Goal: Task Accomplishment & Management: Manage account settings

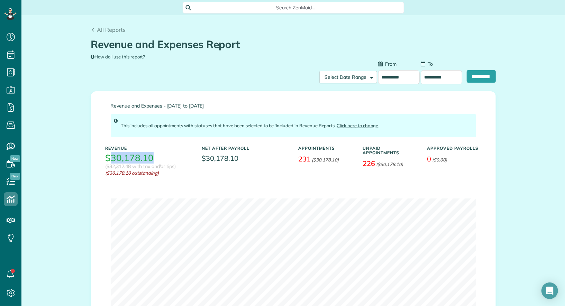
scroll to position [57, 0]
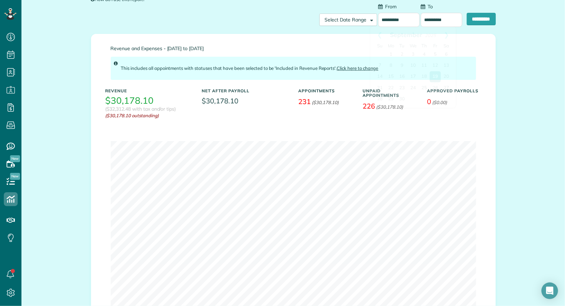
click at [387, 22] on input "**********" at bounding box center [399, 20] width 42 height 14
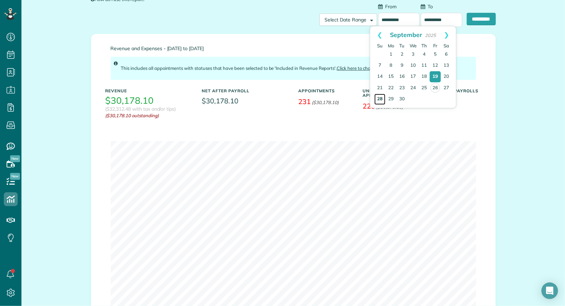
click at [379, 99] on link "28" at bounding box center [379, 99] width 11 height 11
type input "**********"
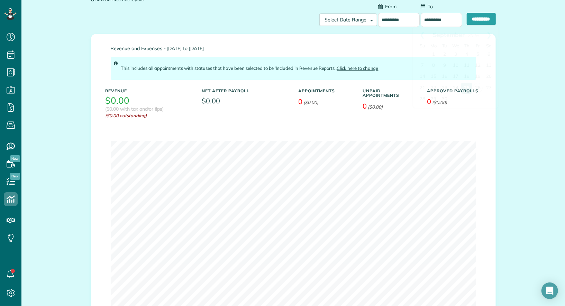
click at [436, 19] on input "**********" at bounding box center [442, 20] width 42 height 14
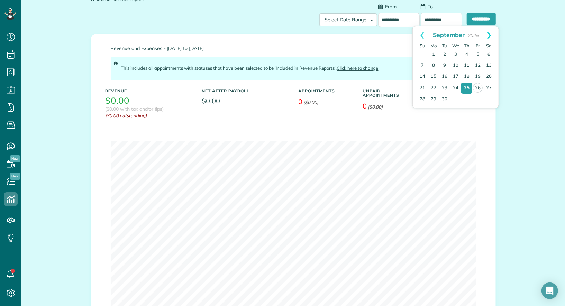
click at [493, 31] on link "Next" at bounding box center [489, 34] width 19 height 17
click at [486, 53] on link "4" at bounding box center [488, 54] width 11 height 11
type input "**********"
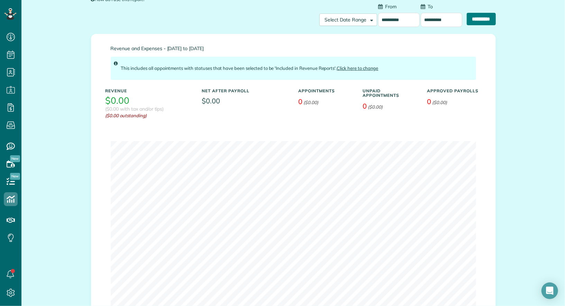
click at [485, 18] on input "**********" at bounding box center [481, 19] width 29 height 12
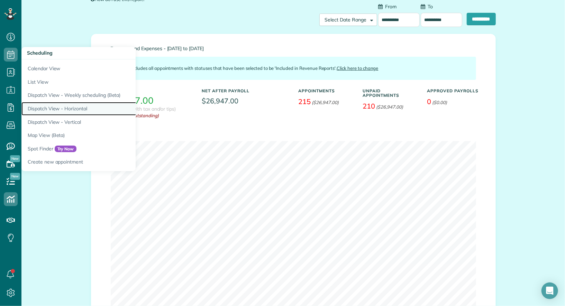
click at [58, 107] on link "Dispatch View - Horizontal" at bounding box center [107, 108] width 173 height 13
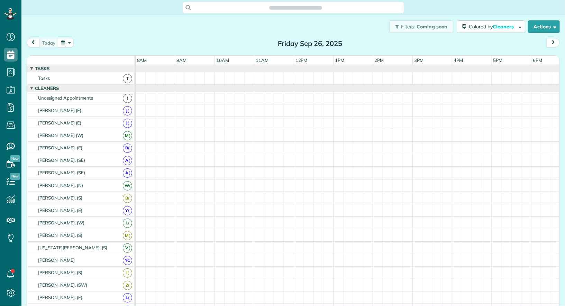
scroll to position [3, 3]
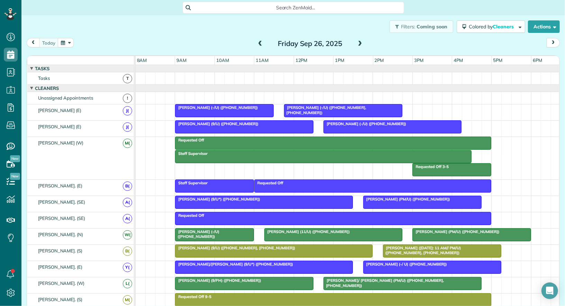
click at [66, 43] on button "button" at bounding box center [66, 42] width 16 height 9
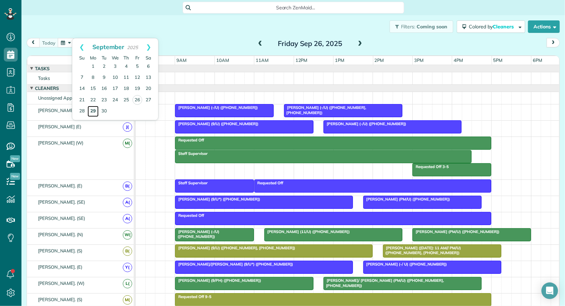
click at [95, 110] on link "29" at bounding box center [93, 111] width 11 height 11
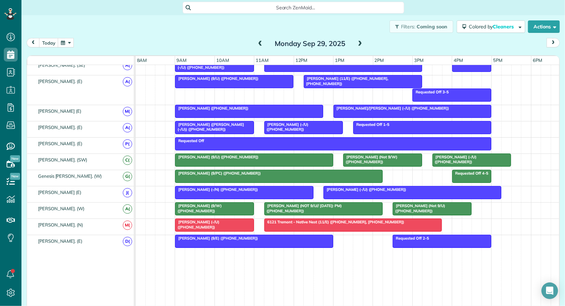
scroll to position [421, 0]
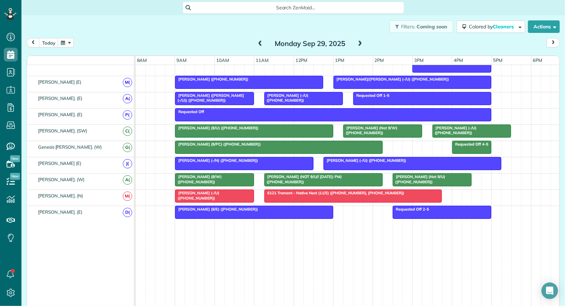
click at [178, 182] on div "Jim Campbell (NOT 9/U// 8/28/25: PM) (+12142891250) Tori Gudmundsson (Not 9/U) …" at bounding box center [348, 182] width 425 height 16
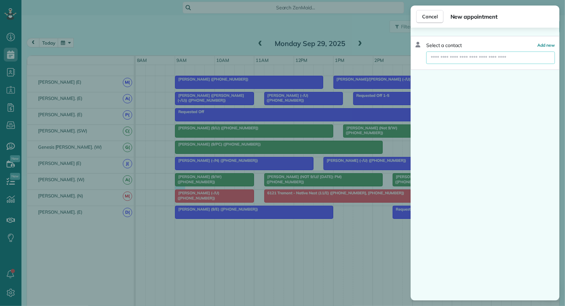
click at [475, 54] on input "text" at bounding box center [490, 58] width 129 height 12
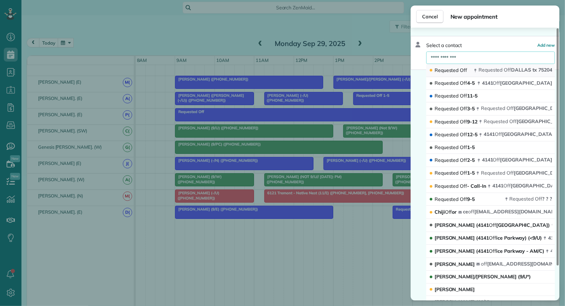
type input "**********"
click at [510, 71] on span "Off" at bounding box center [507, 70] width 7 height 6
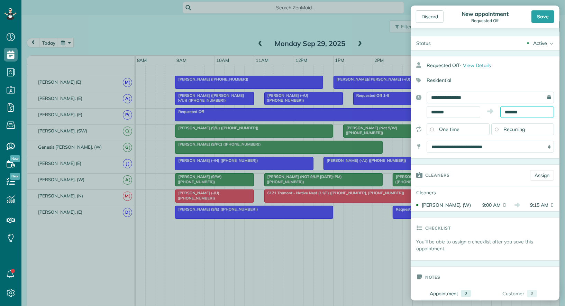
click at [523, 112] on input "*******" at bounding box center [527, 112] width 54 height 12
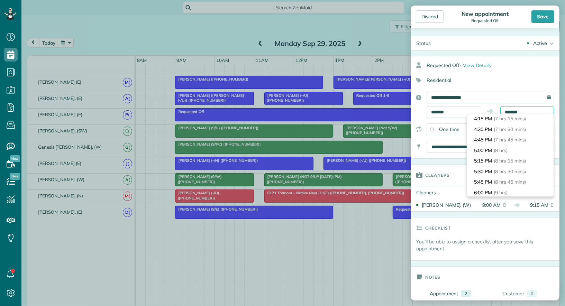
scroll to position [307, 0]
type input "*******"
click at [508, 148] on span "(8 hrs)" at bounding box center [501, 150] width 15 height 6
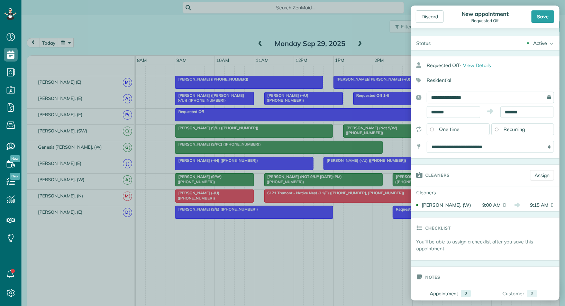
click at [539, 43] on div "Active" at bounding box center [540, 43] width 14 height 7
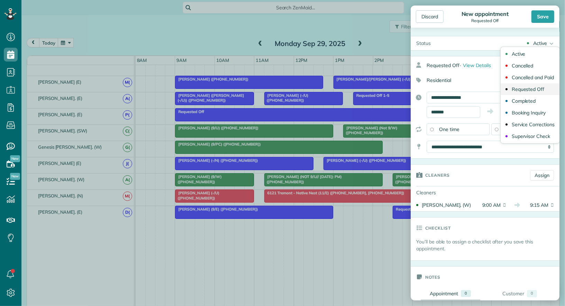
click at [541, 89] on div "Requested Off" at bounding box center [528, 89] width 33 height 5
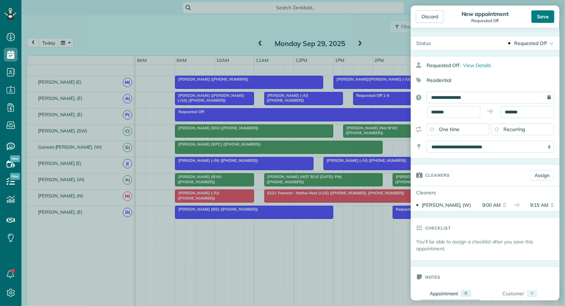
click at [545, 17] on div "Save" at bounding box center [542, 16] width 23 height 12
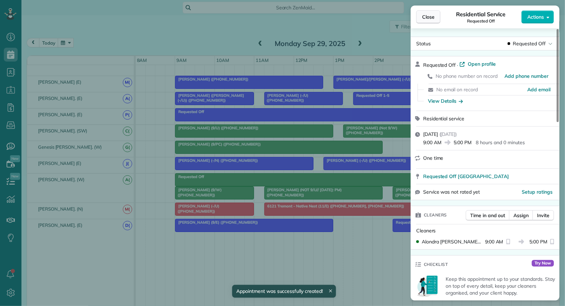
click at [431, 16] on span "Close" at bounding box center [428, 16] width 12 height 7
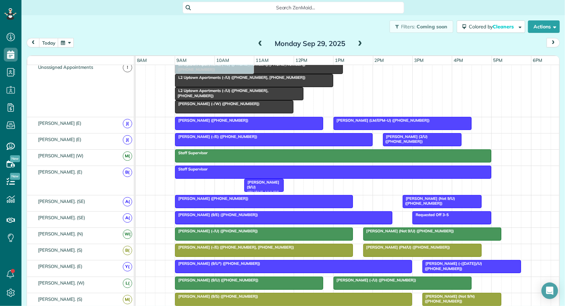
drag, startPoint x: 208, startPoint y: 189, endPoint x: 207, endPoint y: 86, distance: 102.1
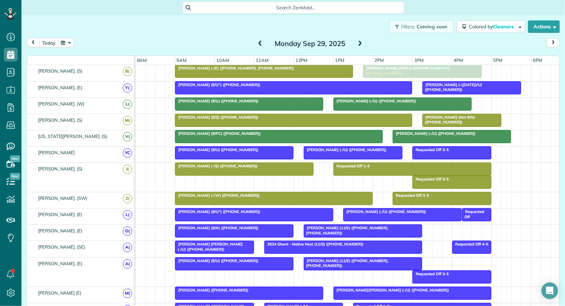
drag, startPoint x: 305, startPoint y: 199, endPoint x: 404, endPoint y: 75, distance: 158.6
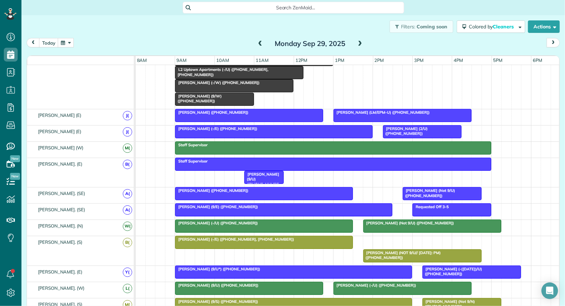
drag, startPoint x: 386, startPoint y: 190, endPoint x: 352, endPoint y: 87, distance: 108.5
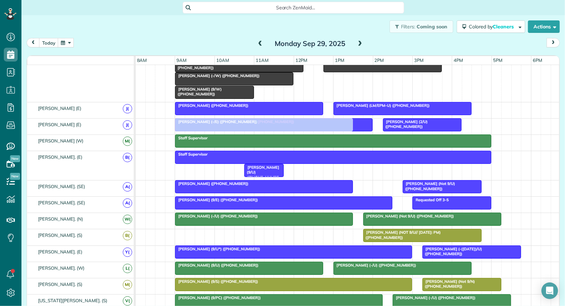
drag, startPoint x: 215, startPoint y: 233, endPoint x: 215, endPoint y: 130, distance: 103.1
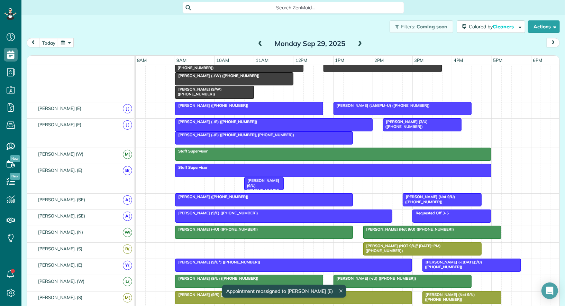
click at [237, 110] on div at bounding box center [248, 108] width 147 height 12
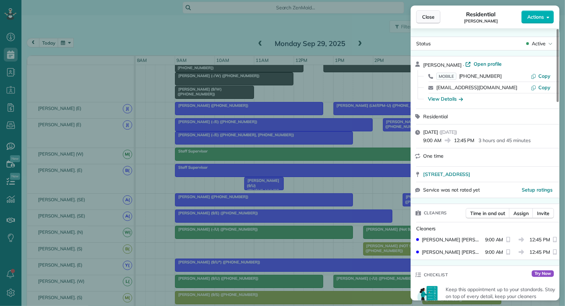
click at [432, 21] on button "Close" at bounding box center [428, 16] width 24 height 13
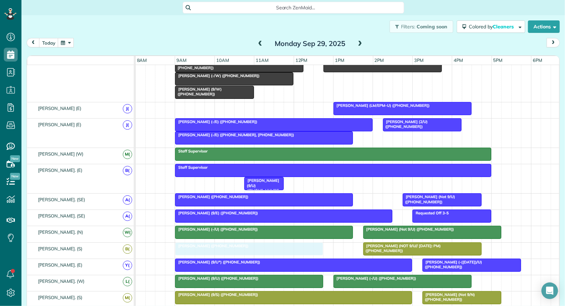
drag, startPoint x: 249, startPoint y: 107, endPoint x: 248, endPoint y: 243, distance: 136.0
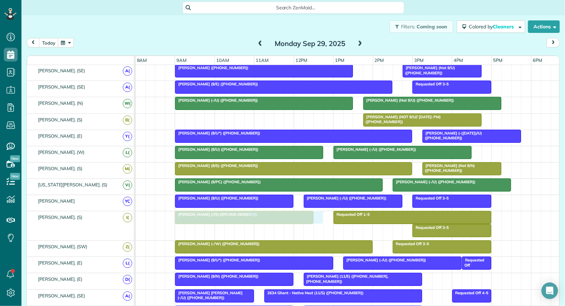
drag, startPoint x: 236, startPoint y: 116, endPoint x: 234, endPoint y: 215, distance: 99.0
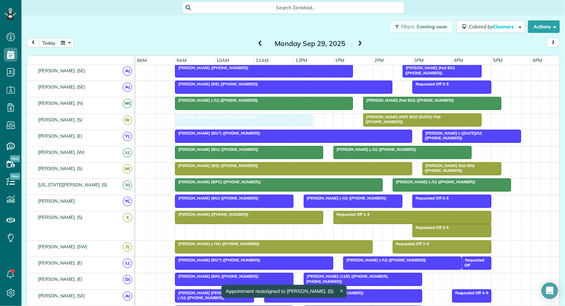
drag, startPoint x: 213, startPoint y: 227, endPoint x: 214, endPoint y: 125, distance: 102.8
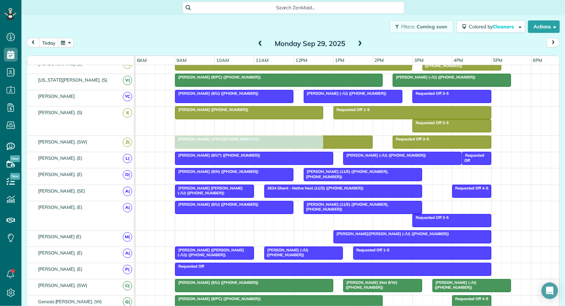
drag, startPoint x: 212, startPoint y: 234, endPoint x: 216, endPoint y: 134, distance: 100.0
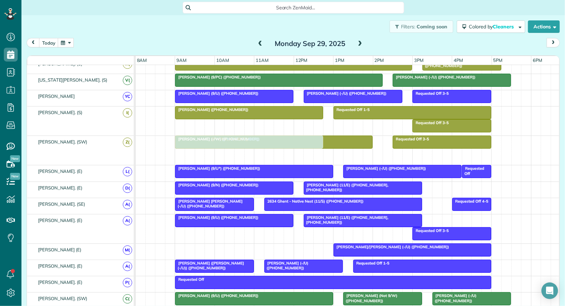
drag, startPoint x: 215, startPoint y: 154, endPoint x: 212, endPoint y: 148, distance: 6.4
click at [212, 148] on div "Requested Off 3-5 Kara Berger (+12147942287) Gabriel Rios (-/W) (+18324542103) …" at bounding box center [348, 150] width 425 height 29
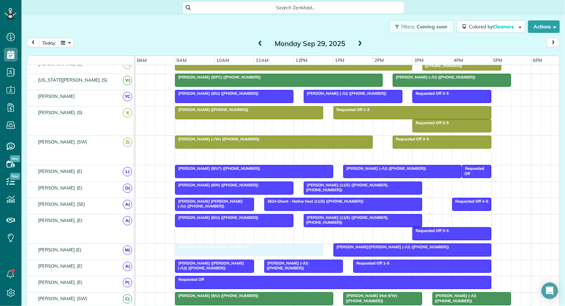
drag, startPoint x: 219, startPoint y: 149, endPoint x: 223, endPoint y: 244, distance: 94.9
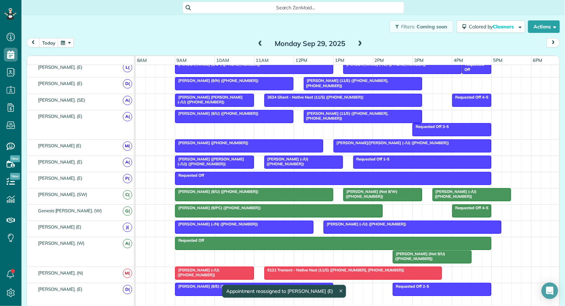
click at [241, 206] on div at bounding box center [278, 211] width 207 height 12
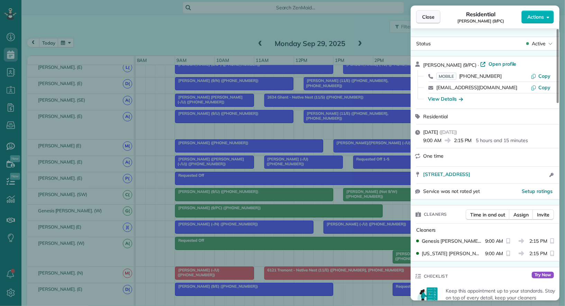
click at [432, 21] on button "Close" at bounding box center [428, 16] width 24 height 13
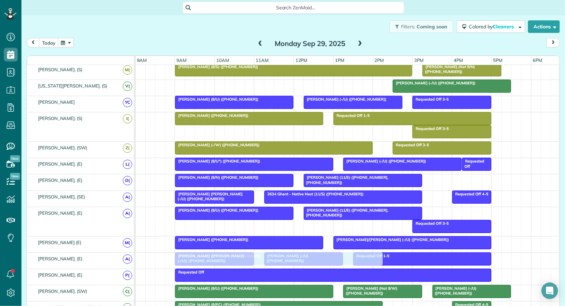
drag, startPoint x: 255, startPoint y: 85, endPoint x: 256, endPoint y: 257, distance: 171.9
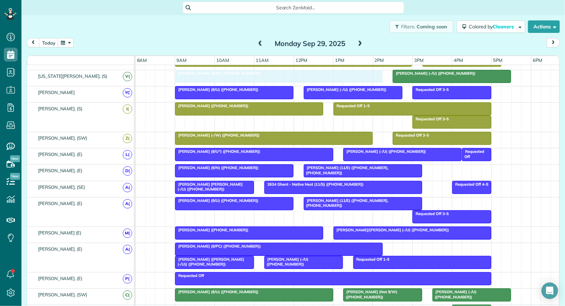
drag, startPoint x: 198, startPoint y: 297, endPoint x: 197, endPoint y: 74, distance: 223.5
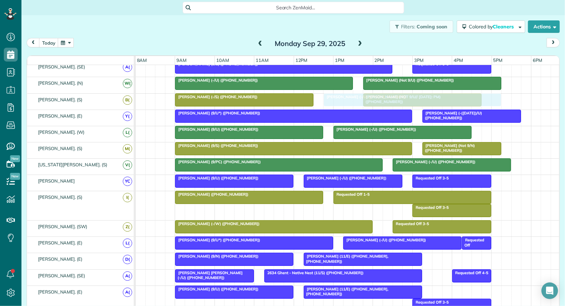
drag, startPoint x: 346, startPoint y: 292, endPoint x: 343, endPoint y: 99, distance: 192.7
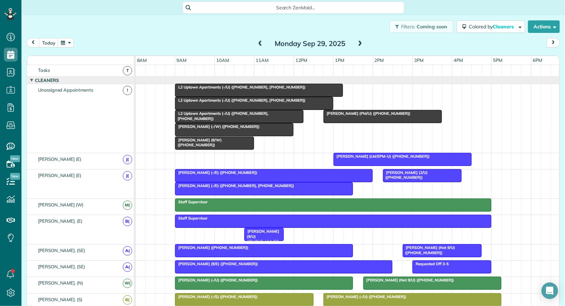
click at [394, 154] on span "Caroline Perren (LM/EPM-U) (+15126276067)" at bounding box center [381, 156] width 97 height 5
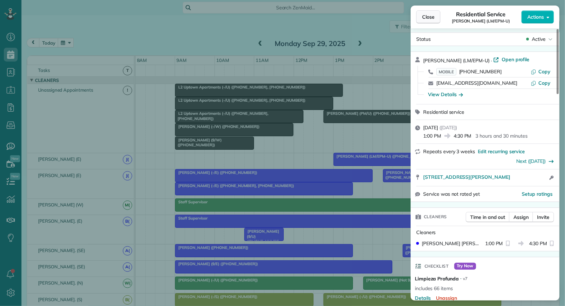
click at [425, 19] on span "Close" at bounding box center [428, 16] width 12 height 7
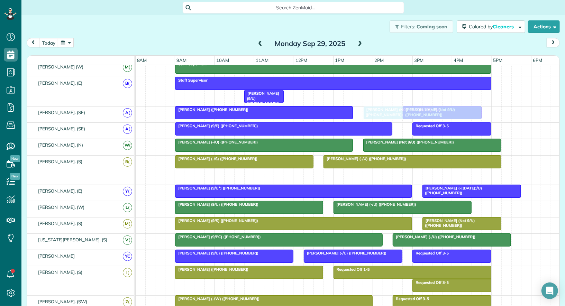
drag, startPoint x: 389, startPoint y: 171, endPoint x: 388, endPoint y: 113, distance: 57.4
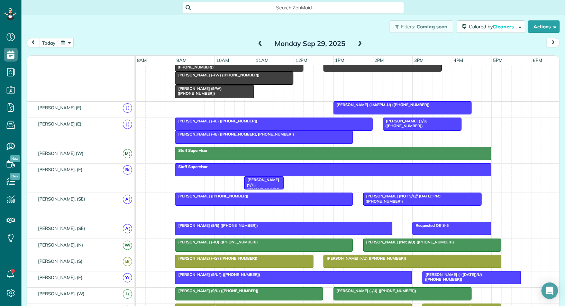
drag, startPoint x: 426, startPoint y: 185, endPoint x: 262, endPoint y: 78, distance: 195.9
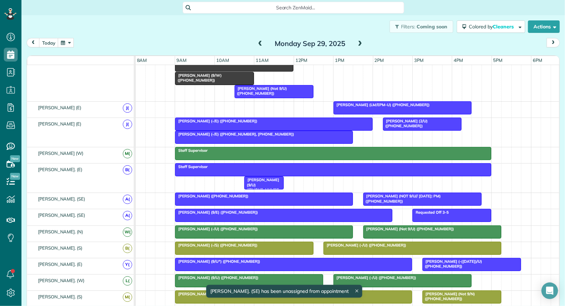
click at [240, 120] on span "Audrey Haynes (-/E) (+15126745287)" at bounding box center [216, 121] width 83 height 5
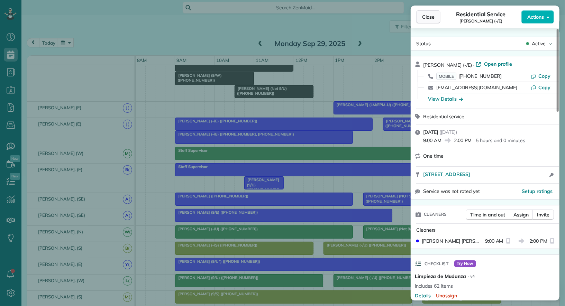
click at [428, 16] on span "Close" at bounding box center [428, 16] width 12 height 7
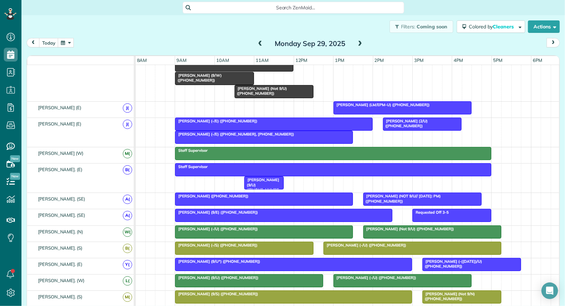
click at [250, 123] on div at bounding box center [273, 124] width 197 height 12
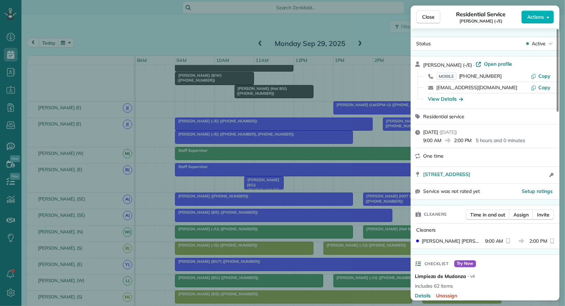
click at [247, 140] on div "Close Residential Service Audrey Haynes (-/E) Actions Status Active Audrey Hayn…" at bounding box center [282, 153] width 565 height 306
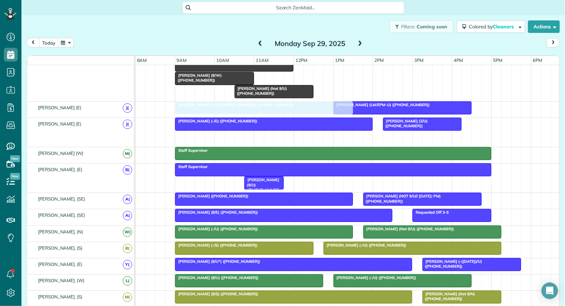
drag, startPoint x: 245, startPoint y: 136, endPoint x: 247, endPoint y: 115, distance: 21.2
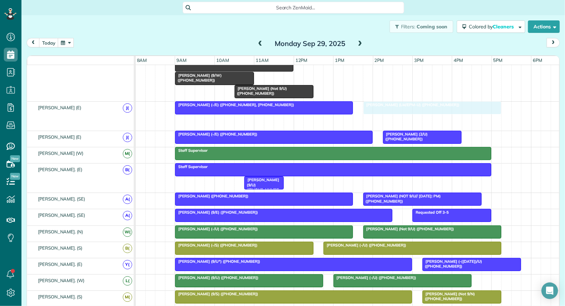
drag, startPoint x: 363, startPoint y: 116, endPoint x: 393, endPoint y: 113, distance: 30.9
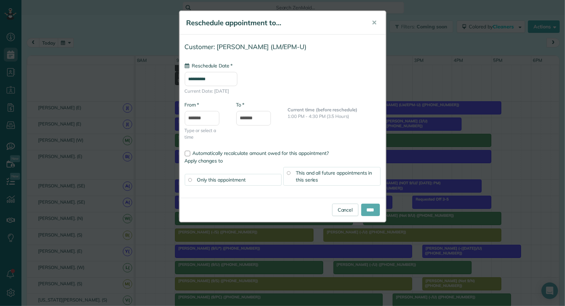
type input "**********"
click at [372, 206] on input "****" at bounding box center [370, 210] width 19 height 12
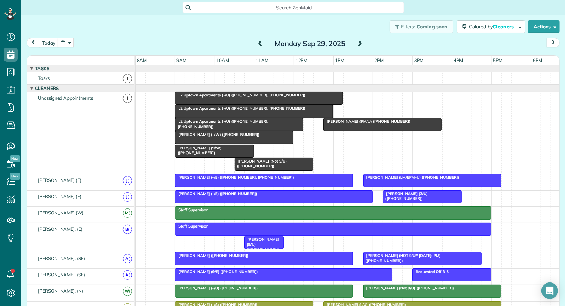
click at [219, 125] on div at bounding box center [239, 124] width 128 height 12
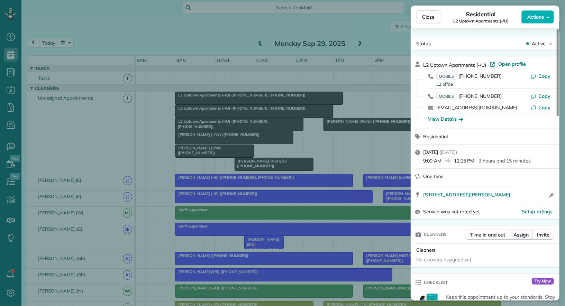
click at [522, 232] on span "Assign" at bounding box center [520, 234] width 15 height 7
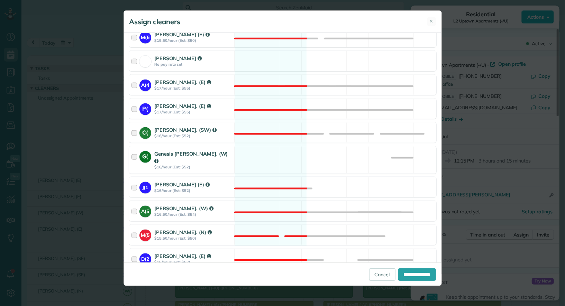
click at [135, 150] on div at bounding box center [135, 160] width 8 height 20
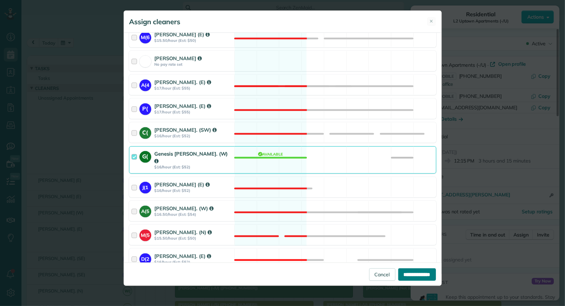
click at [422, 274] on input "**********" at bounding box center [417, 274] width 38 height 12
type input "**********"
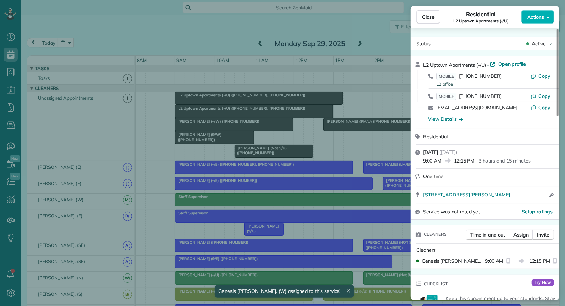
click at [257, 115] on div "Close Residential L2 Uptown Apartments (-/U) Actions Status Active L2 Uptown Ap…" at bounding box center [282, 153] width 565 height 306
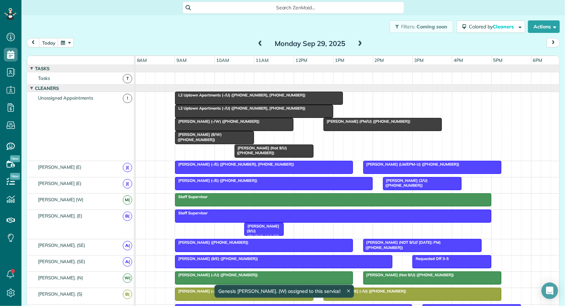
click at [261, 111] on div at bounding box center [253, 111] width 157 height 12
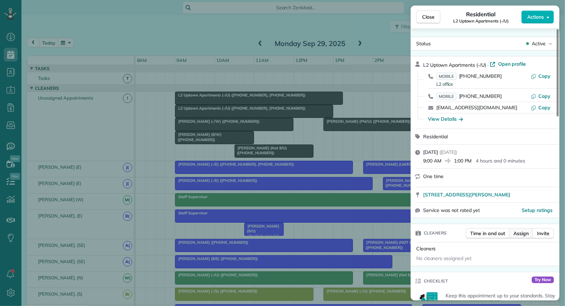
click at [521, 232] on span "Assign" at bounding box center [520, 233] width 15 height 7
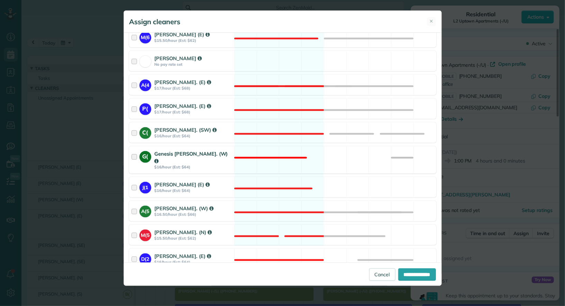
click at [130, 147] on div "G( Genesis Yanes. (W) $16/hour (Est: $64)" at bounding box center [181, 160] width 105 height 27
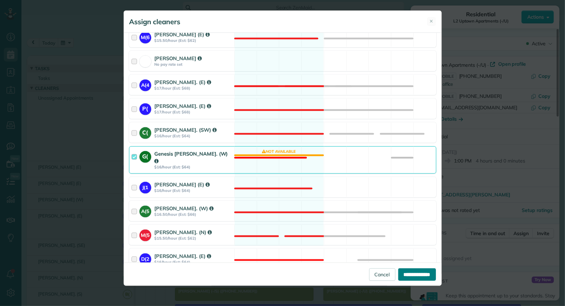
click at [406, 273] on input "**********" at bounding box center [417, 274] width 38 height 12
type input "**********"
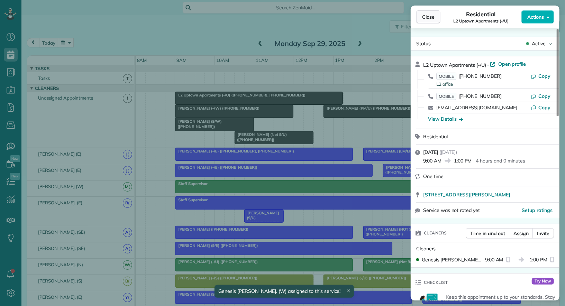
click at [432, 15] on span "Close" at bounding box center [428, 16] width 12 height 7
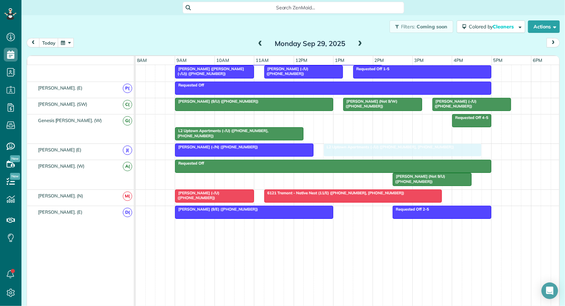
drag, startPoint x: 257, startPoint y: 115, endPoint x: 402, endPoint y: 151, distance: 149.4
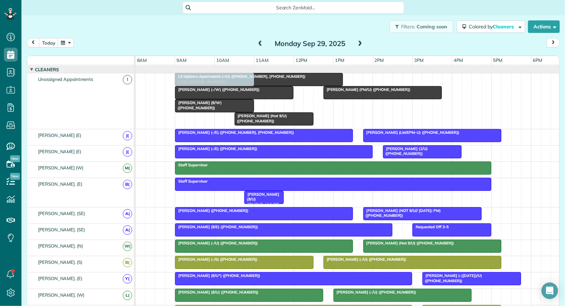
drag, startPoint x: 207, startPoint y: 200, endPoint x: 211, endPoint y: 101, distance: 99.4
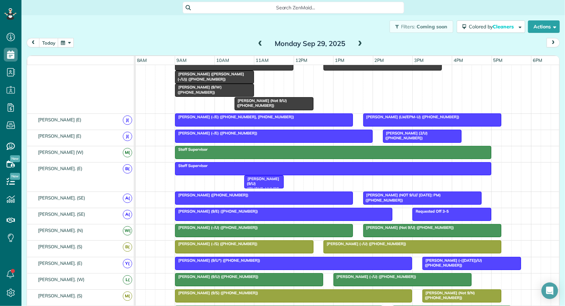
drag, startPoint x: 283, startPoint y: 192, endPoint x: 287, endPoint y: 86, distance: 106.7
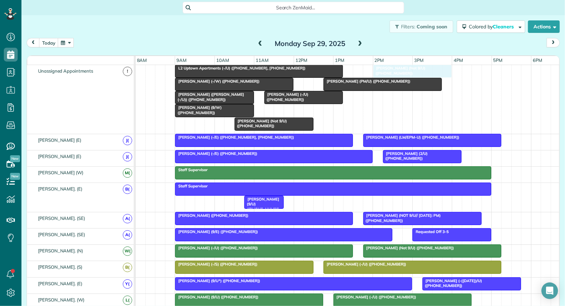
drag, startPoint x: 431, startPoint y: 228, endPoint x: 408, endPoint y: 97, distance: 133.2
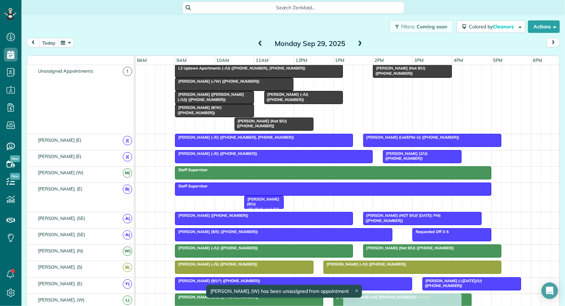
drag, startPoint x: 370, startPoint y: 87, endPoint x: 389, endPoint y: 306, distance: 219.8
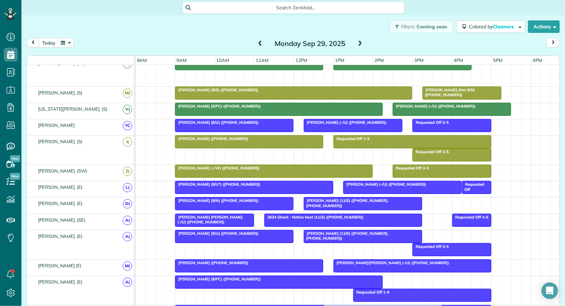
drag, startPoint x: 380, startPoint y: 74, endPoint x: 361, endPoint y: 306, distance: 233.3
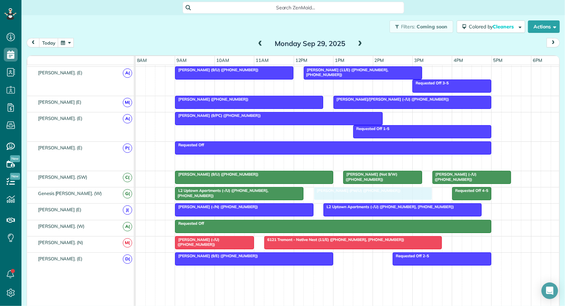
drag, startPoint x: 362, startPoint y: 154, endPoint x: 354, endPoint y: 192, distance: 38.7
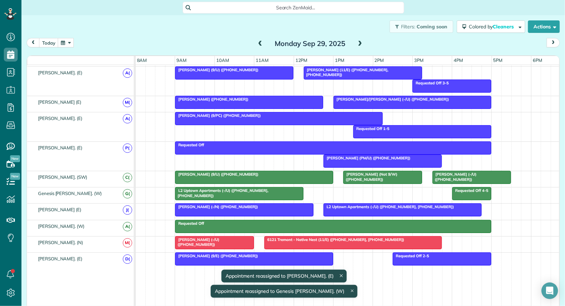
click at [362, 44] on span at bounding box center [360, 44] width 8 height 6
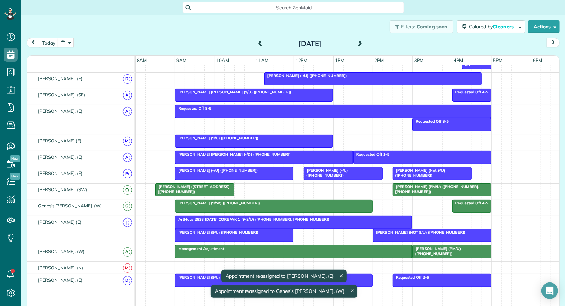
click at [262, 39] on span at bounding box center [260, 44] width 8 height 10
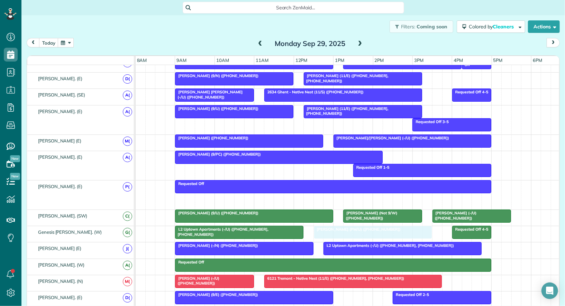
drag, startPoint x: 349, startPoint y: 195, endPoint x: 339, endPoint y: 227, distance: 33.4
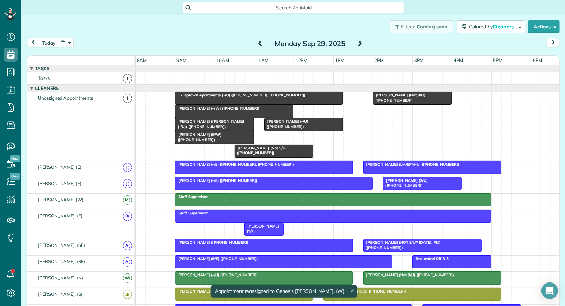
click at [359, 42] on span at bounding box center [360, 44] width 8 height 6
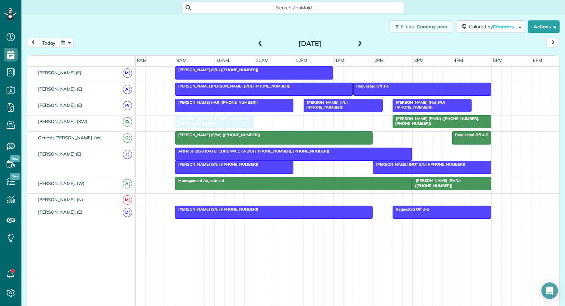
drag, startPoint x: 204, startPoint y: 113, endPoint x: 224, endPoint y: 114, distance: 19.7
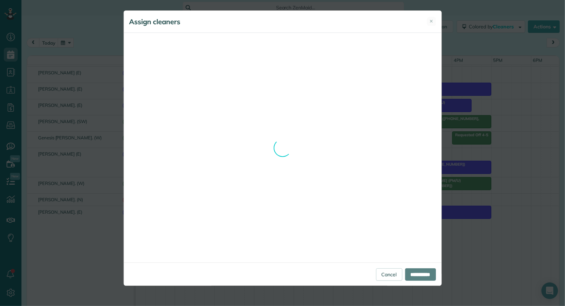
click at [393, 279] on div "Assign cleaners ✕ Cleaning for L2 Uptown Apartments (-/U) Mon, Sep 29 - 9:00 AM…" at bounding box center [283, 148] width 318 height 276
click at [386, 273] on div "Assign cleaners ✕ Cleaning for L2 Uptown Apartments (-/U) Mon, Sep 29 - 9:00 AM…" at bounding box center [283, 148] width 318 height 276
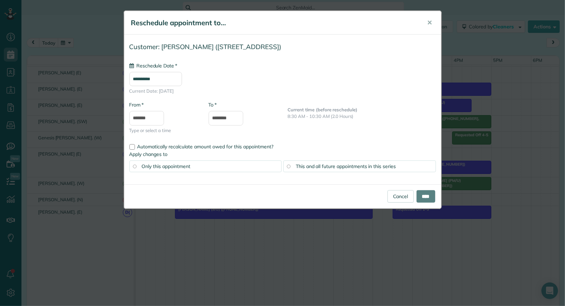
type input "**********"
click at [423, 197] on input "****" at bounding box center [426, 196] width 19 height 12
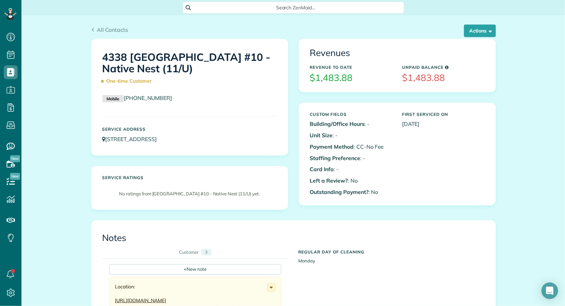
scroll to position [3, 3]
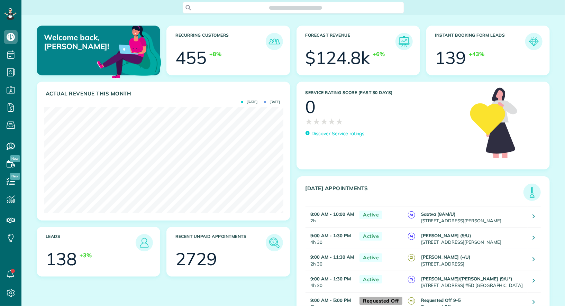
scroll to position [3, 3]
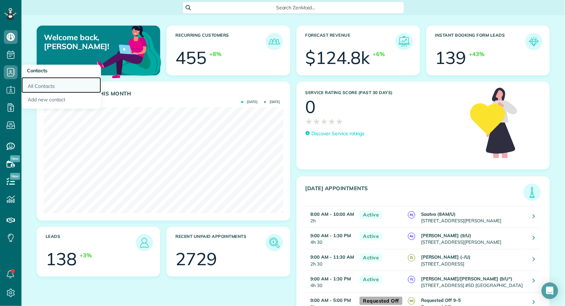
click at [38, 83] on link "All Contacts" at bounding box center [61, 85] width 80 height 16
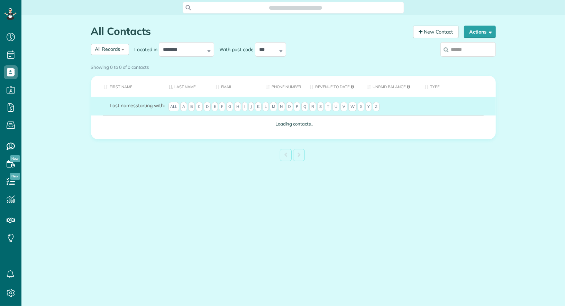
scroll to position [3, 3]
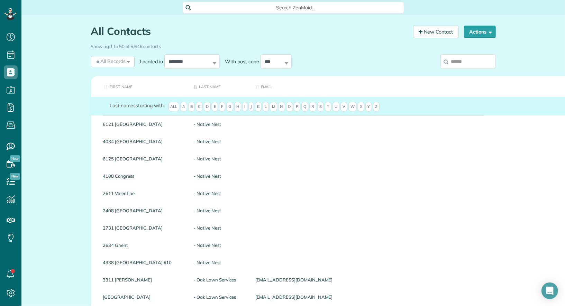
click at [473, 63] on input "search" at bounding box center [467, 61] width 55 height 15
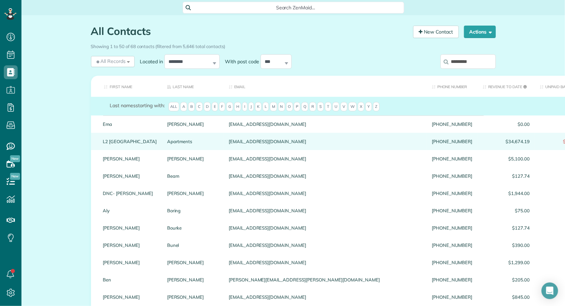
type input "*********"
click at [129, 140] on link "L2 Uptown" at bounding box center [130, 141] width 54 height 5
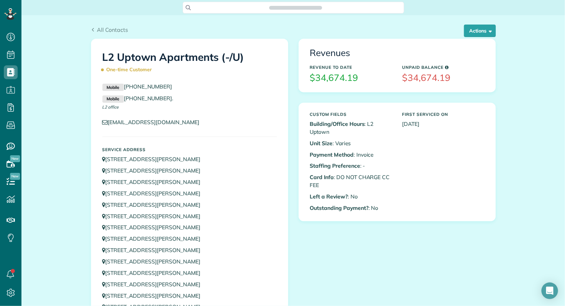
scroll to position [3, 3]
click at [492, 28] on button "Actions" at bounding box center [480, 31] width 32 height 12
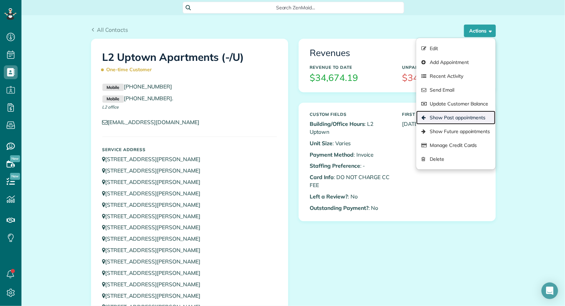
click at [465, 115] on link "Show Past appointments" at bounding box center [455, 118] width 79 height 14
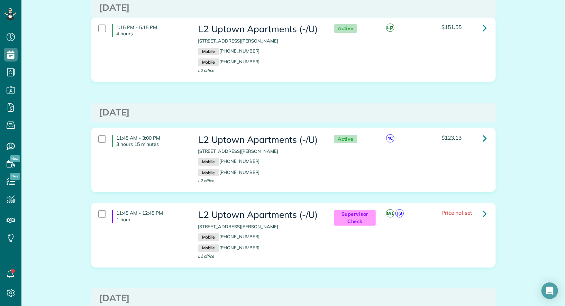
scroll to position [1560, 0]
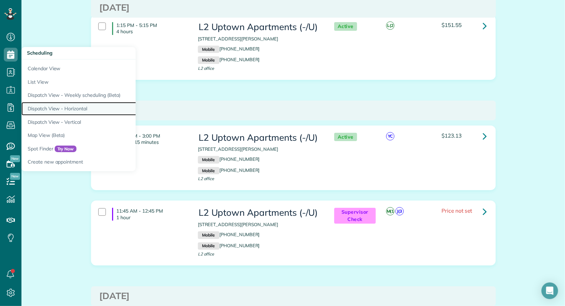
click at [79, 107] on link "Dispatch View - Horizontal" at bounding box center [107, 108] width 173 height 13
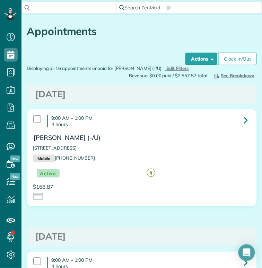
scroll to position [3, 3]
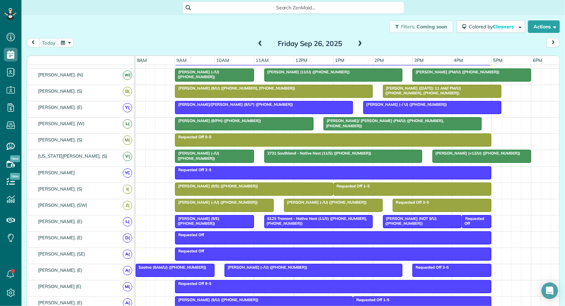
scroll to position [186, 0]
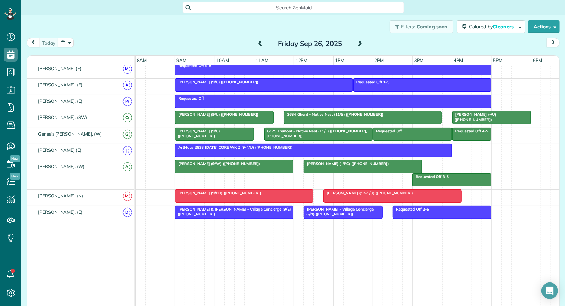
click at [484, 114] on div at bounding box center [492, 117] width 78 height 12
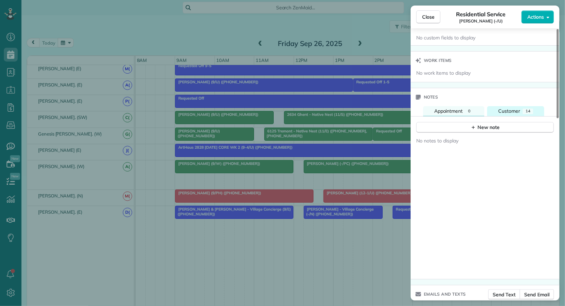
click at [506, 106] on button "Customer 14" at bounding box center [515, 111] width 57 height 10
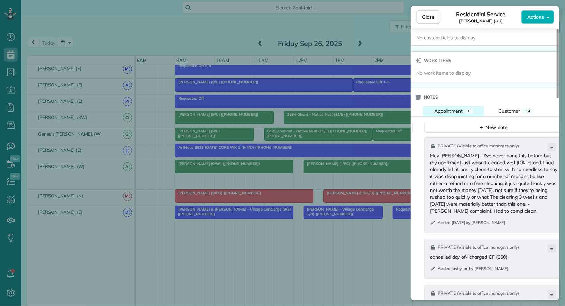
click at [462, 110] on span "Appointment" at bounding box center [448, 111] width 29 height 6
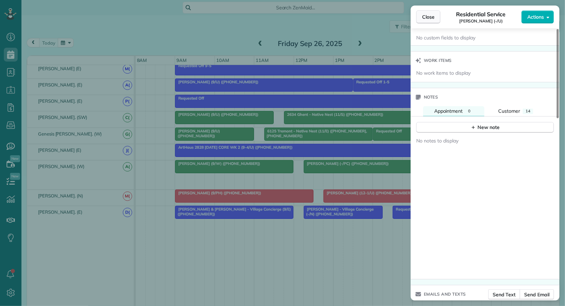
click at [430, 18] on span "Close" at bounding box center [428, 16] width 12 height 7
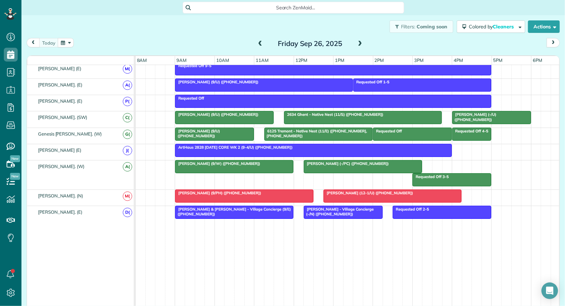
click at [474, 113] on div at bounding box center [492, 117] width 78 height 12
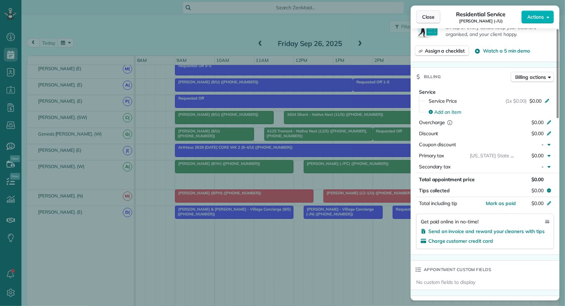
click at [425, 16] on span "Close" at bounding box center [428, 16] width 12 height 7
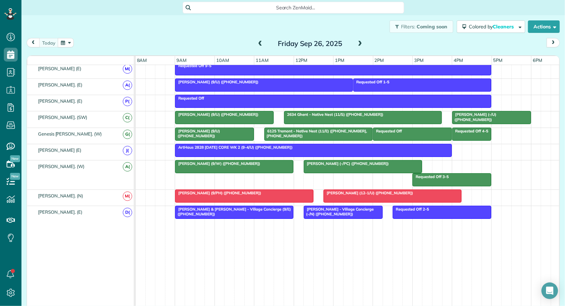
click at [476, 116] on div at bounding box center [492, 117] width 78 height 12
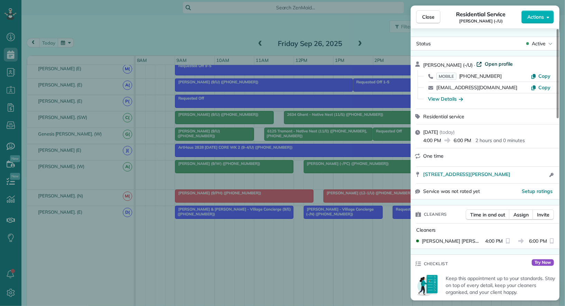
click at [485, 65] on span "Open profile" at bounding box center [499, 64] width 28 height 7
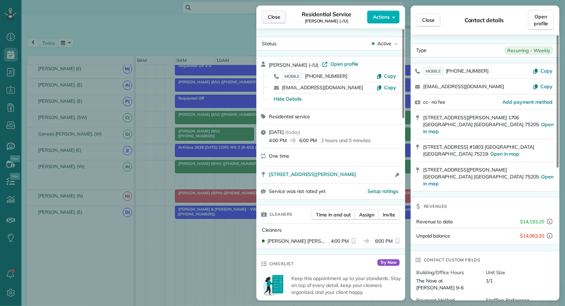
click at [272, 16] on span "Close" at bounding box center [274, 16] width 12 height 7
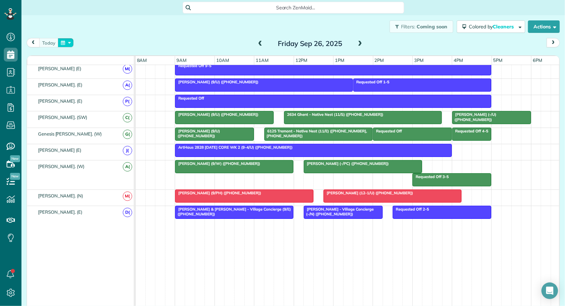
click at [68, 42] on button "button" at bounding box center [66, 42] width 16 height 9
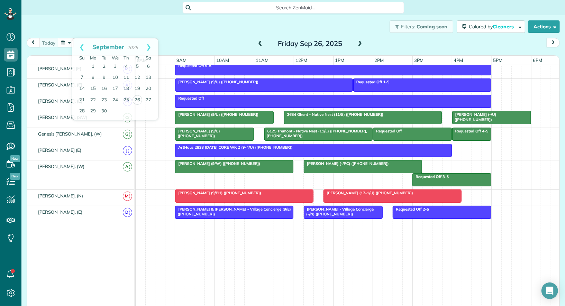
click at [231, 27] on div "Filters: Coming soon Colored by Cleaners Color by Cleaner Color by Team Color b…" at bounding box center [293, 26] width 544 height 23
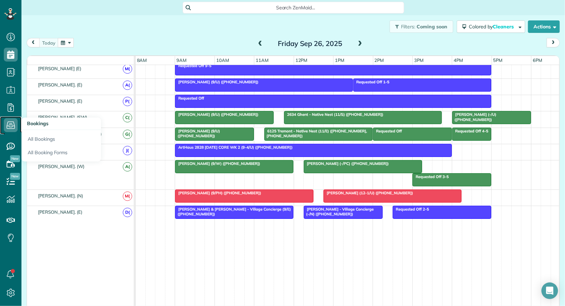
click at [14, 125] on icon at bounding box center [11, 125] width 14 height 14
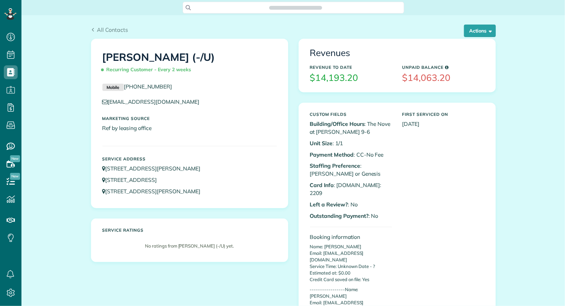
scroll to position [3, 3]
click at [493, 33] on button "Actions" at bounding box center [480, 31] width 32 height 12
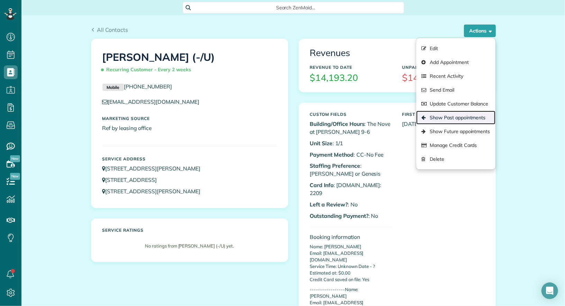
click at [465, 117] on link "Show Past appointments" at bounding box center [455, 118] width 79 height 14
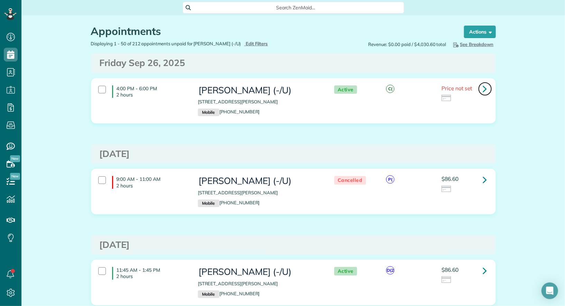
click at [481, 89] on link at bounding box center [485, 89] width 14 height 14
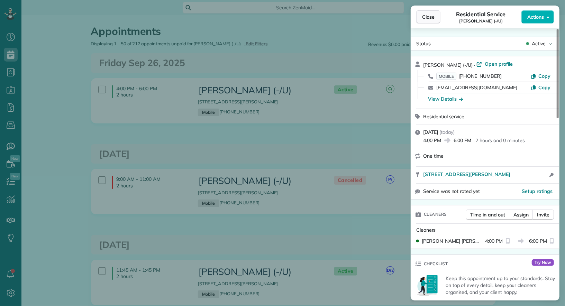
click at [427, 20] on span "Close" at bounding box center [428, 16] width 12 height 7
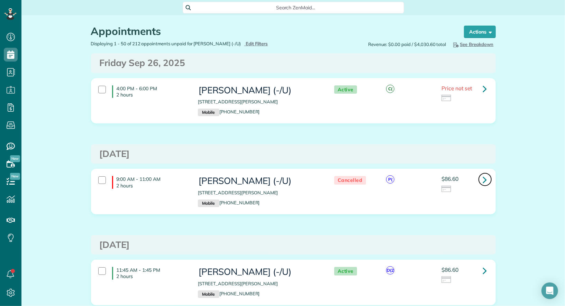
click at [482, 179] on link at bounding box center [485, 180] width 14 height 14
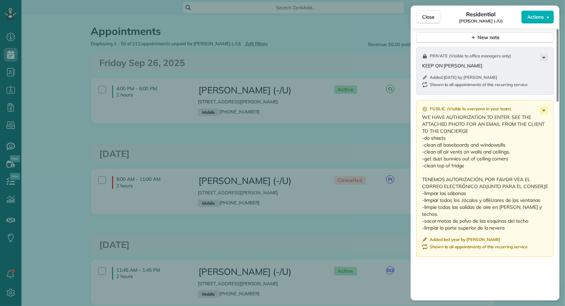
scroll to position [585, 0]
drag, startPoint x: 518, startPoint y: 218, endPoint x: 421, endPoint y: 116, distance: 141.2
click at [421, 116] on div "Public ( Visible to everyone in your team ) WE HAVE AUTHORIZATION TO ENTER. SEE…" at bounding box center [485, 179] width 138 height 157
click at [425, 15] on span "Close" at bounding box center [428, 16] width 12 height 7
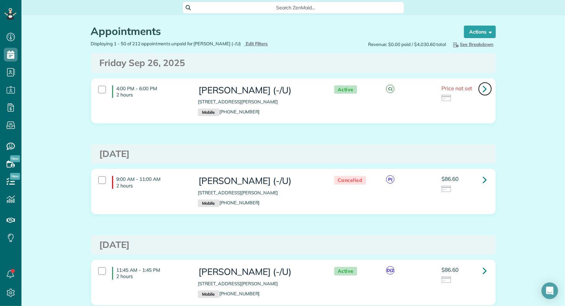
click at [483, 88] on icon at bounding box center [485, 89] width 4 height 12
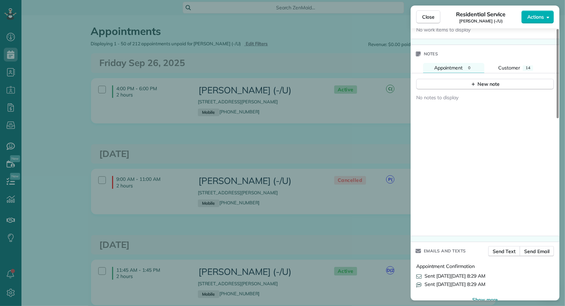
scroll to position [551, 0]
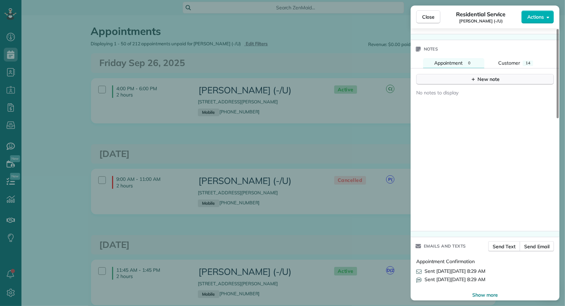
click at [489, 77] on div "New note" at bounding box center [485, 79] width 29 height 7
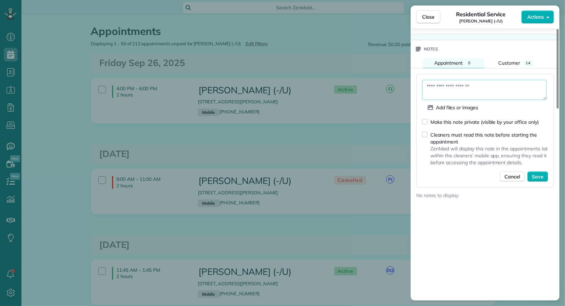
click at [471, 88] on textarea at bounding box center [484, 90] width 125 height 20
paste textarea "**********"
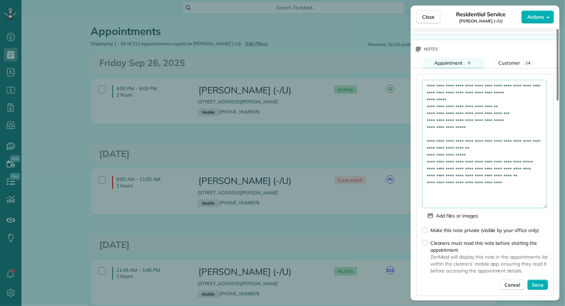
scroll to position [0, 0]
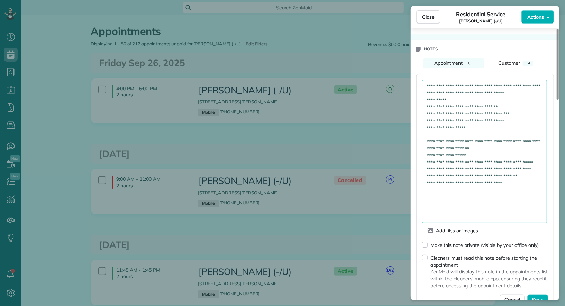
drag, startPoint x: 545, startPoint y: 94, endPoint x: 530, endPoint y: 221, distance: 128.1
click at [530, 221] on textarea "**********" at bounding box center [484, 151] width 125 height 143
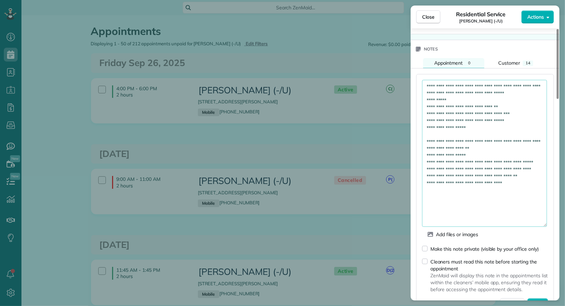
drag, startPoint x: 509, startPoint y: 98, endPoint x: 515, endPoint y: 82, distance: 17.4
click at [515, 82] on textarea "**********" at bounding box center [484, 153] width 125 height 147
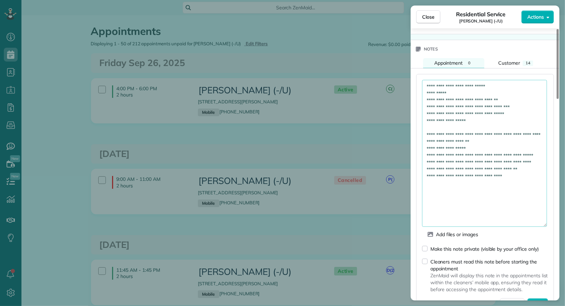
drag, startPoint x: 454, startPoint y: 145, endPoint x: 486, endPoint y: 132, distance: 34.3
click at [486, 132] on textarea "**********" at bounding box center [484, 153] width 125 height 147
type textarea "**********"
click at [540, 300] on span "Save" at bounding box center [538, 303] width 12 height 7
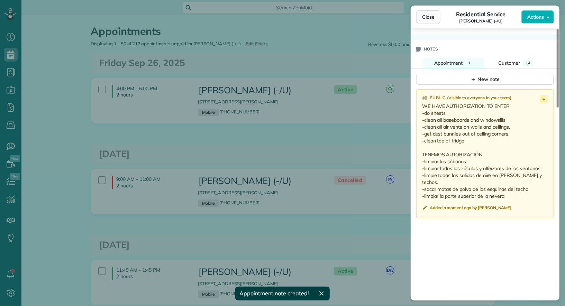
click at [431, 17] on span "Close" at bounding box center [428, 16] width 12 height 7
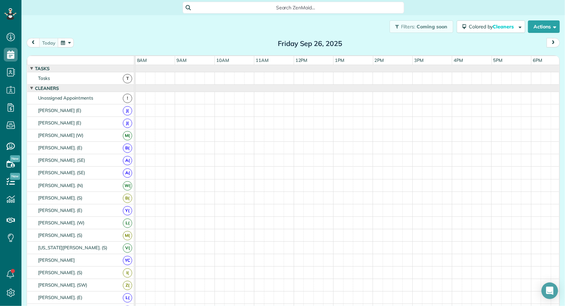
scroll to position [3, 3]
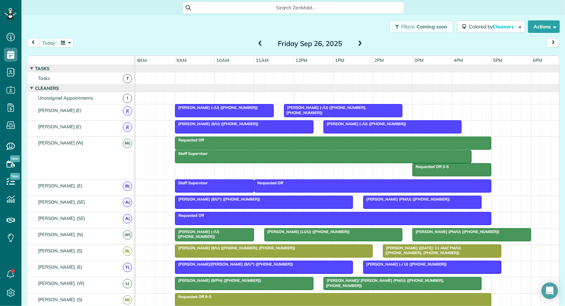
click at [64, 44] on button "button" at bounding box center [66, 42] width 16 height 9
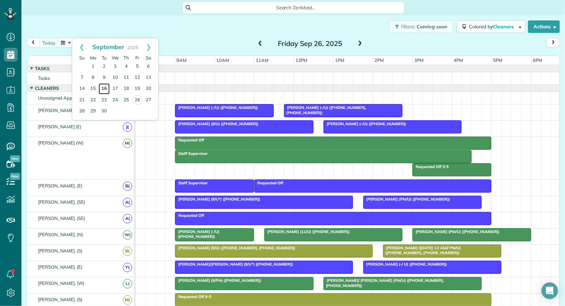
click at [104, 89] on link "16" at bounding box center [104, 88] width 11 height 11
